Goal: Check status

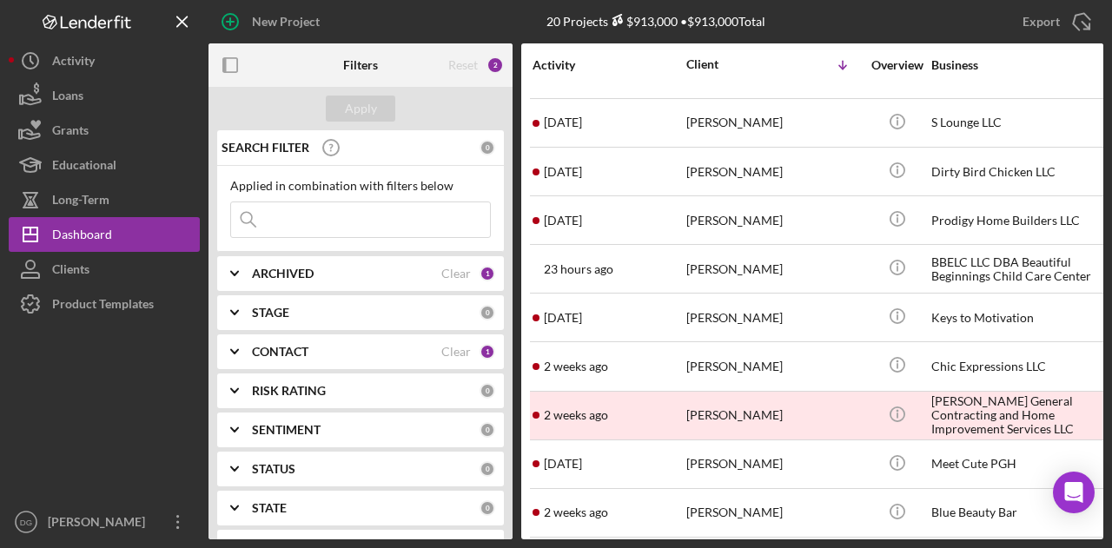
scroll to position [284, 0]
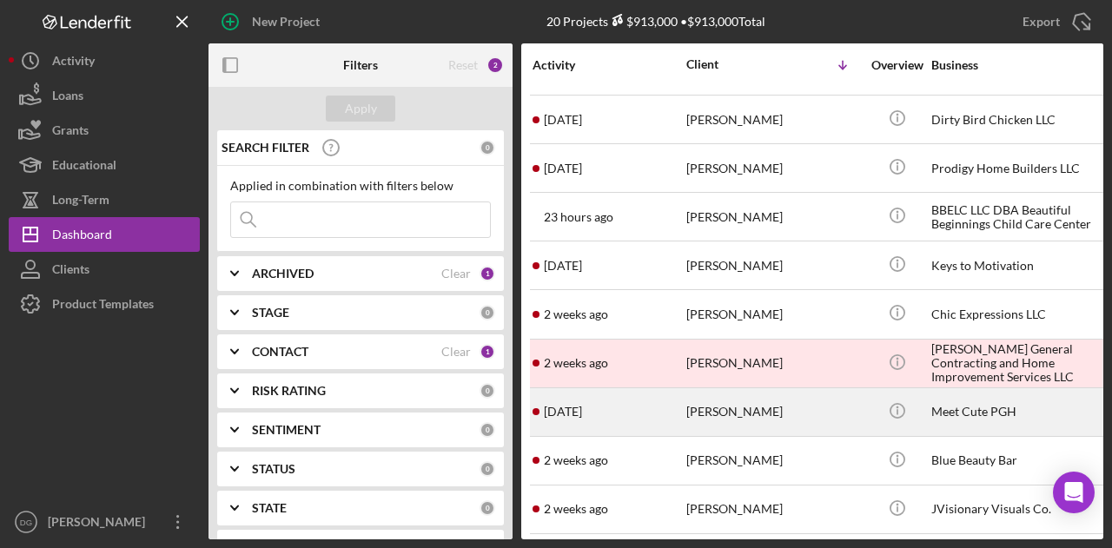
click at [999, 397] on div "Meet Cute PGH" at bounding box center [1019, 412] width 174 height 46
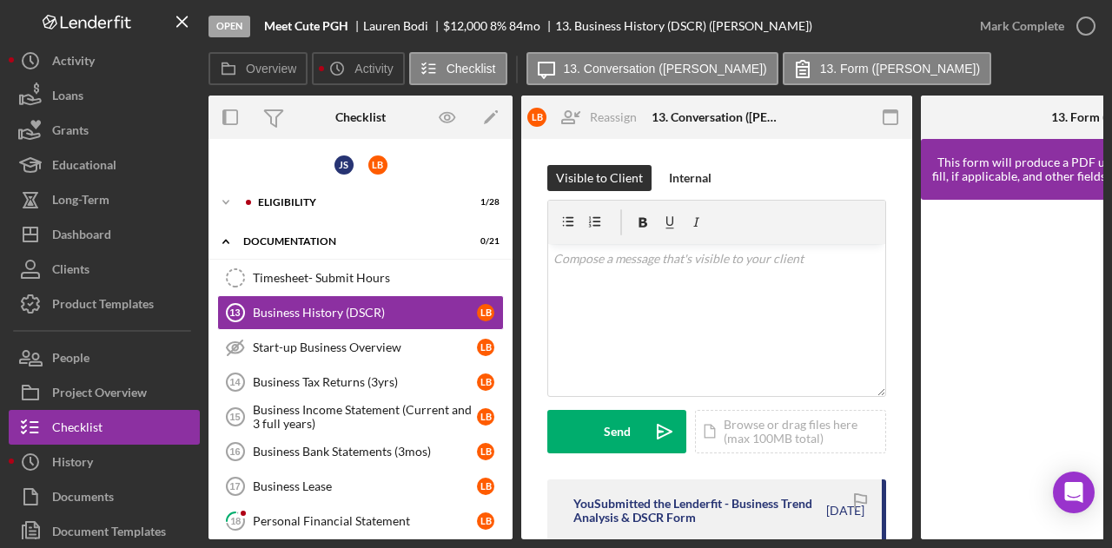
click at [290, 197] on div "Eligibility" at bounding box center [374, 202] width 233 height 10
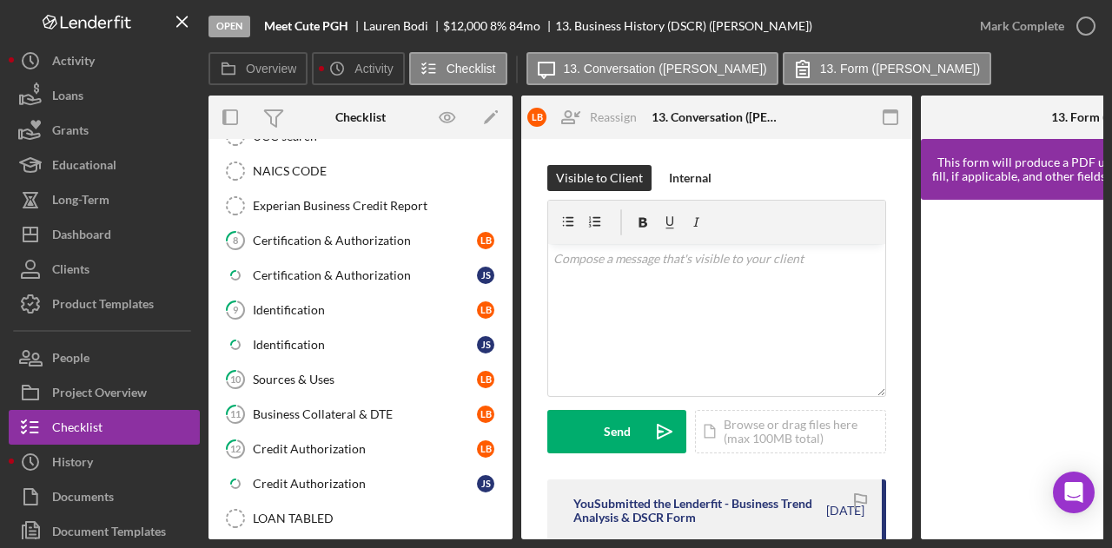
scroll to position [621, 0]
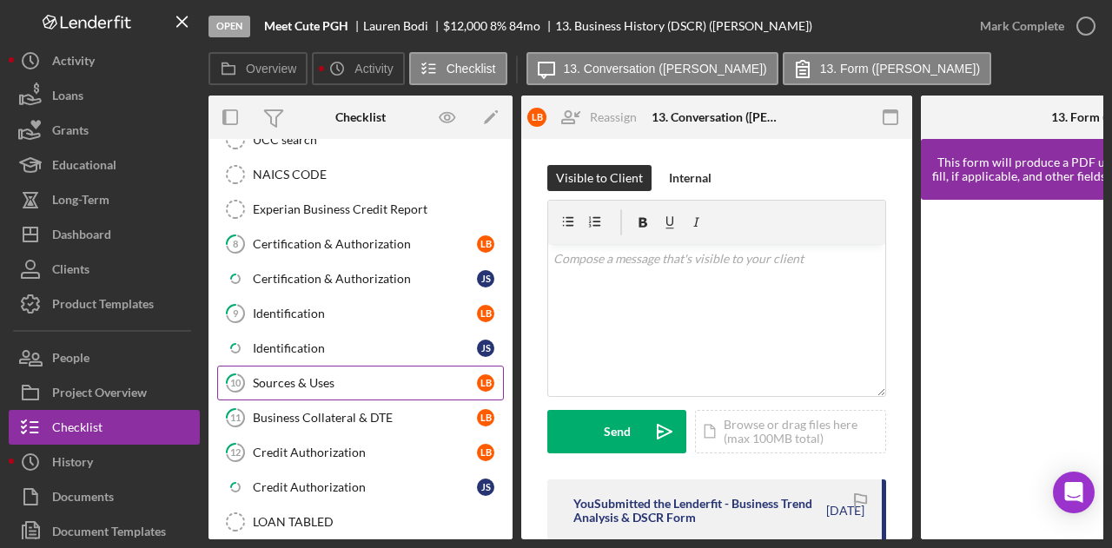
click at [289, 376] on div "Sources & Uses" at bounding box center [365, 383] width 224 height 14
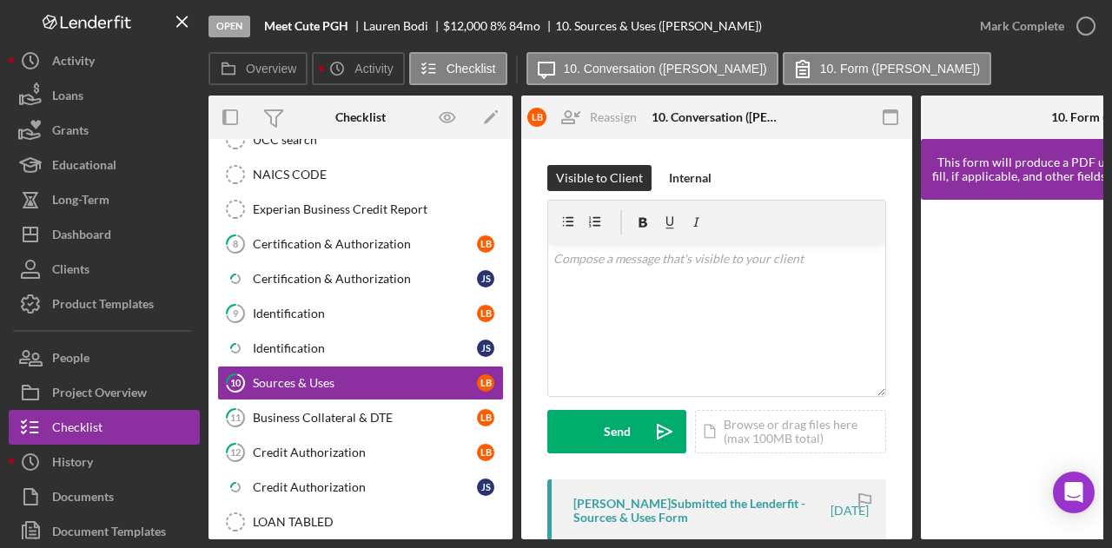
drag, startPoint x: 906, startPoint y: 305, endPoint x: 906, endPoint y: 369, distance: 64.3
click at [906, 369] on div "Visible to Client Internal v Color teal Color pink Remove color Add row above A…" at bounding box center [716, 508] width 391 height 739
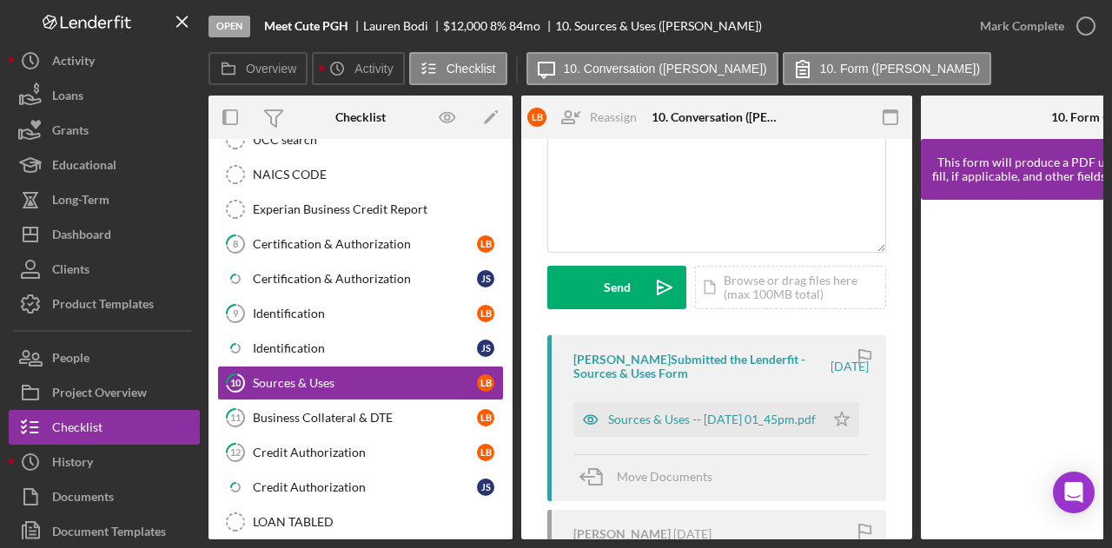
scroll to position [145, 0]
click at [700, 420] on div "Sources & Uses -- [DATE] 01_45pm.pdf" at bounding box center [712, 419] width 208 height 14
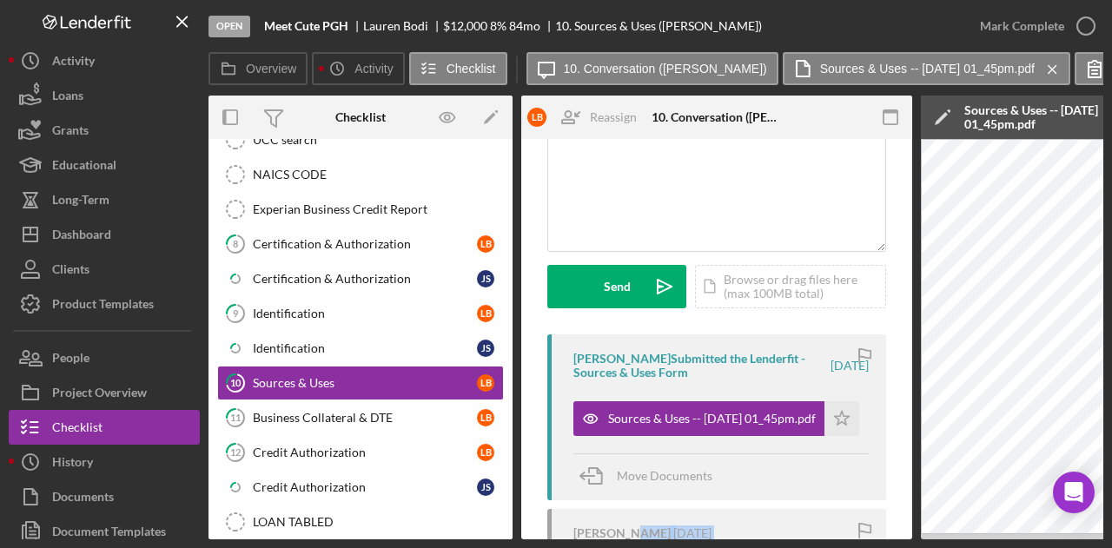
drag, startPoint x: 622, startPoint y: 543, endPoint x: 792, endPoint y: 553, distance: 169.7
click at [792, 548] on html "Open Meet Cute PGH [PERSON_NAME] $12,000 $12,000 8 % 84 mo 10. Sources & Uses (…" at bounding box center [556, 274] width 1112 height 548
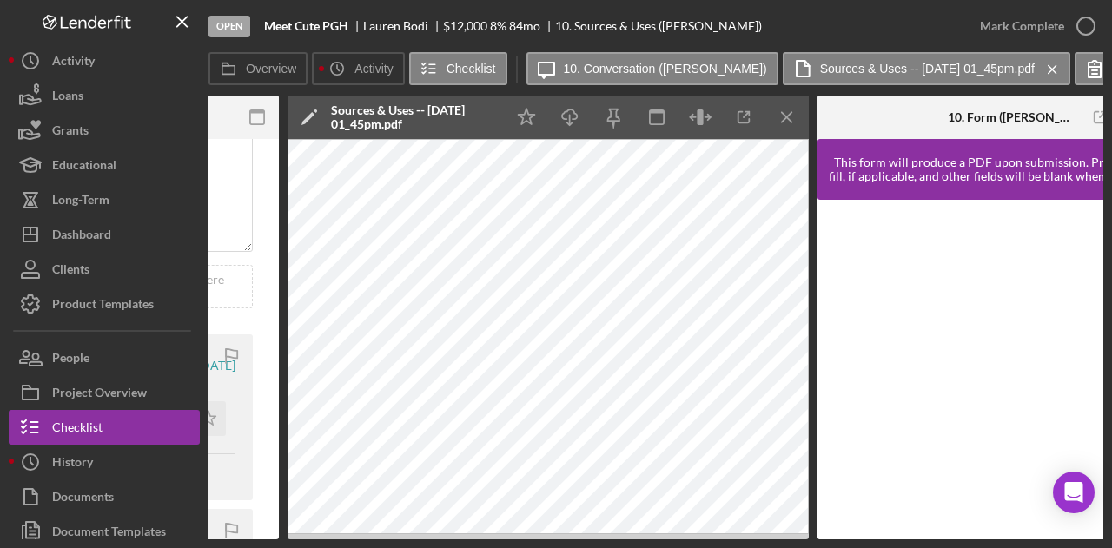
scroll to position [0, 635]
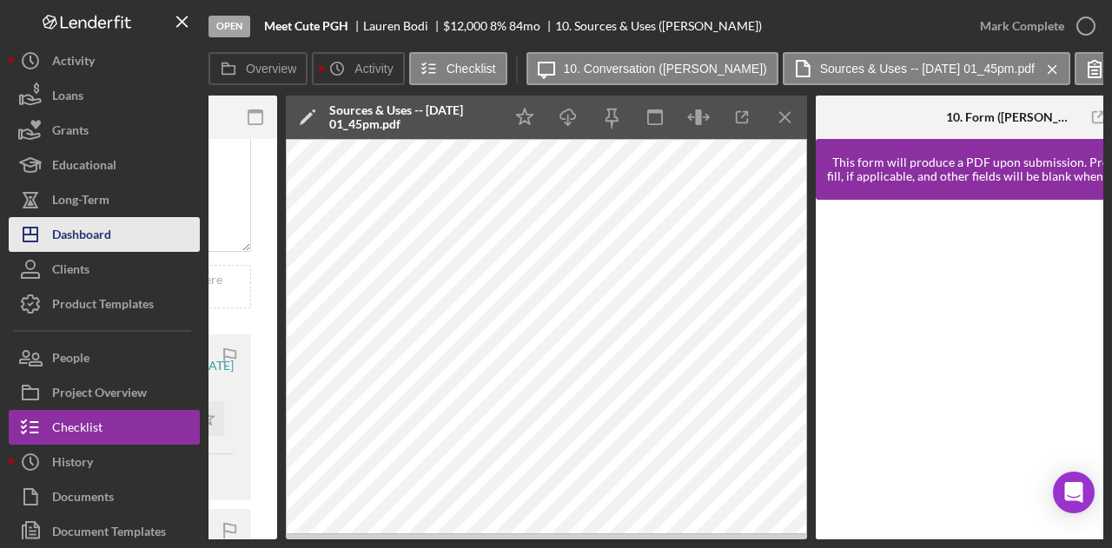
click at [82, 226] on div "Dashboard" at bounding box center [81, 236] width 59 height 39
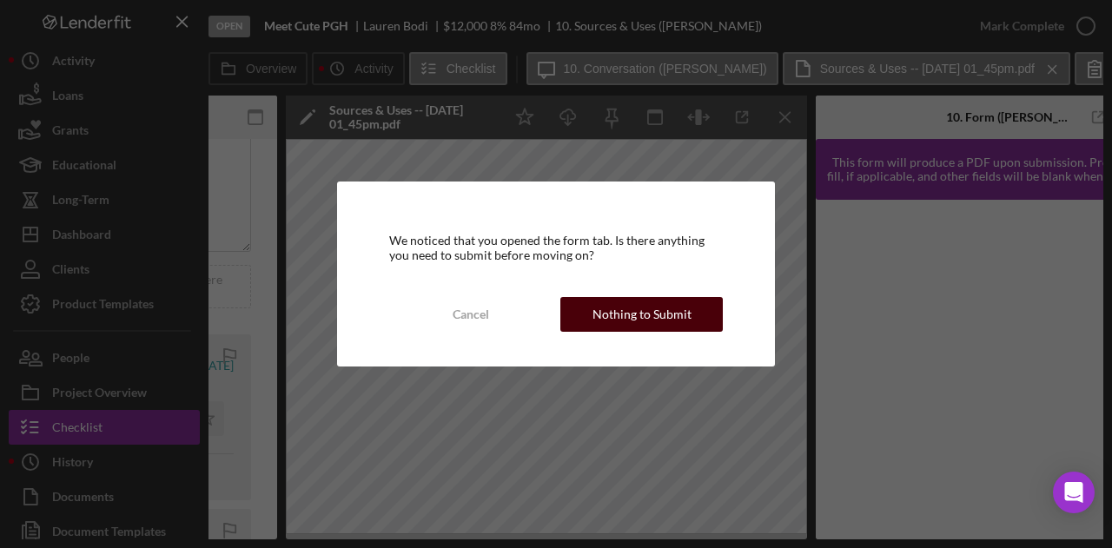
click at [661, 319] on div "Nothing to Submit" at bounding box center [642, 314] width 99 height 35
